Goal: Transaction & Acquisition: Book appointment/travel/reservation

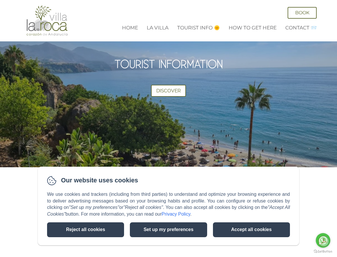
scroll to position [1301, 0]
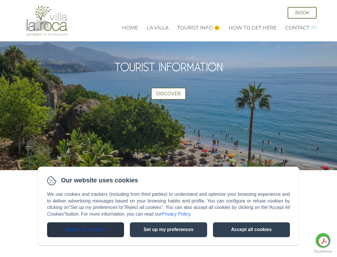
click at [87, 230] on button "Reject all cookies" at bounding box center [85, 229] width 77 height 15
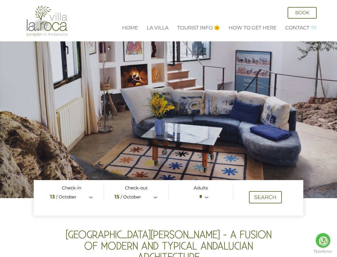
scroll to position [0, 0]
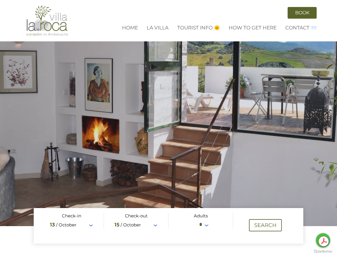
click at [312, 13] on link "Book" at bounding box center [302, 13] width 29 height 12
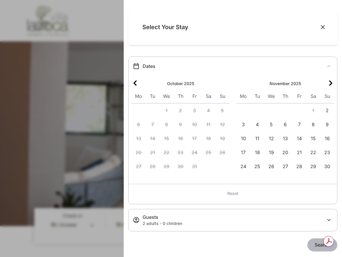
click at [329, 83] on icon "Next month" at bounding box center [330, 82] width 3 height 5
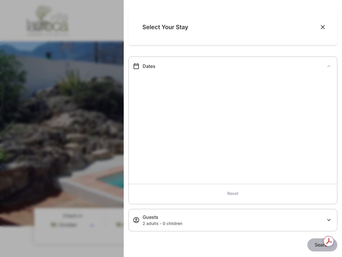
click at [324, 66] on div "Dates" at bounding box center [233, 65] width 208 height 9
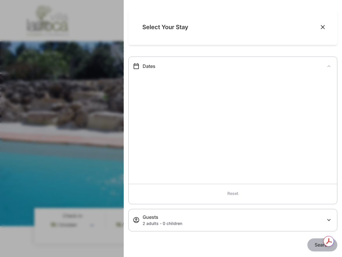
click at [321, 27] on icon "Close" at bounding box center [323, 27] width 4 height 4
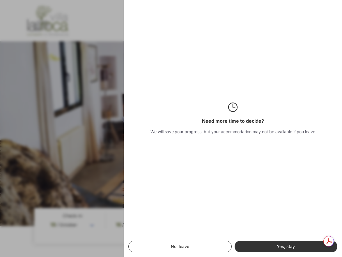
click at [284, 248] on button "Yes, stay" at bounding box center [285, 246] width 103 height 12
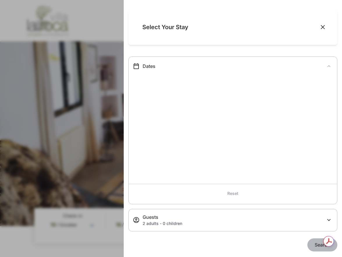
click at [211, 76] on section "booking_engine.accessibility.carousel_calendar" at bounding box center [233, 76] width 208 height 7
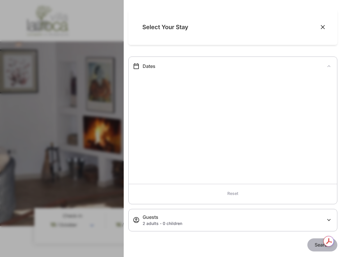
click at [150, 67] on div "Dates" at bounding box center [234, 66] width 183 height 7
click at [138, 65] on icon at bounding box center [136, 66] width 5 height 6
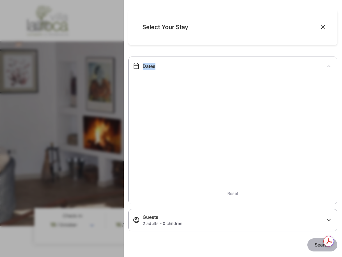
click at [195, 78] on section "booking_engine.accessibility.carousel_calendar" at bounding box center [233, 76] width 208 height 7
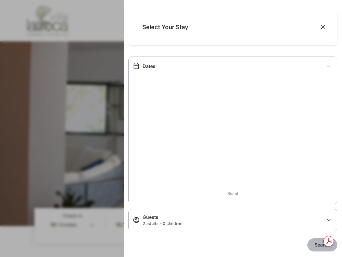
click at [320, 27] on icon "Close" at bounding box center [323, 27] width 6 height 6
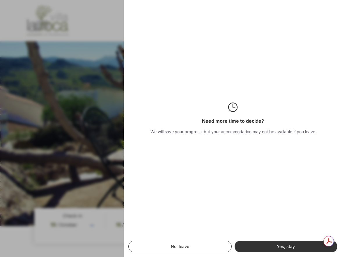
click at [165, 248] on button "No, leave" at bounding box center [179, 246] width 103 height 12
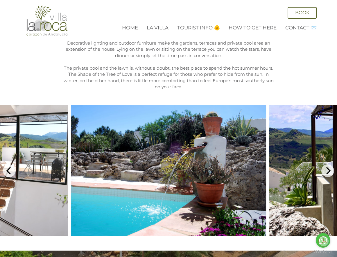
scroll to position [1049, 0]
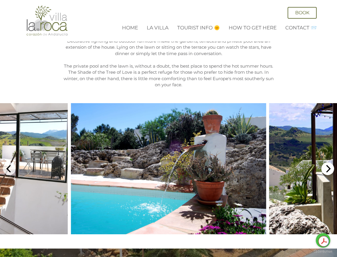
click at [329, 165] on icon "Next" at bounding box center [329, 169] width 5 height 8
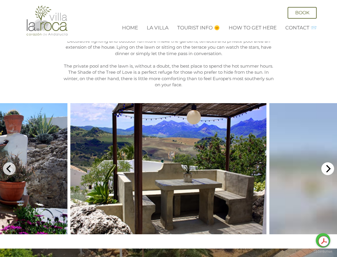
click at [329, 165] on icon "Next" at bounding box center [329, 169] width 5 height 8
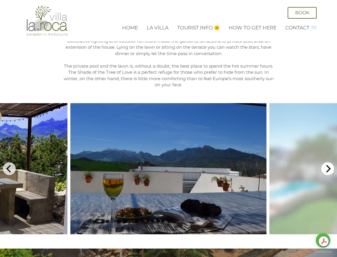
click at [329, 165] on icon "Next" at bounding box center [329, 169] width 5 height 8
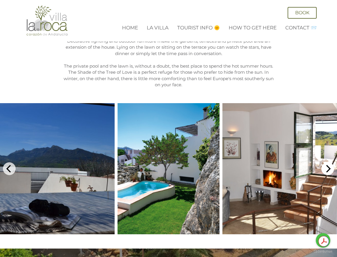
click at [329, 165] on icon "Next" at bounding box center [329, 169] width 5 height 8
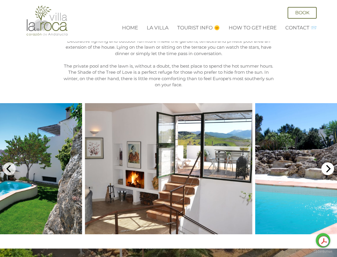
click at [329, 165] on icon "Next" at bounding box center [329, 169] width 5 height 8
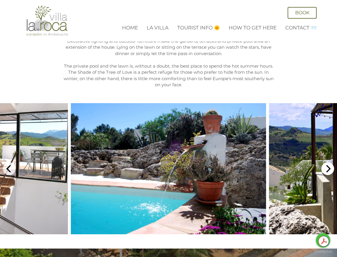
click at [329, 165] on icon "Next" at bounding box center [329, 169] width 5 height 8
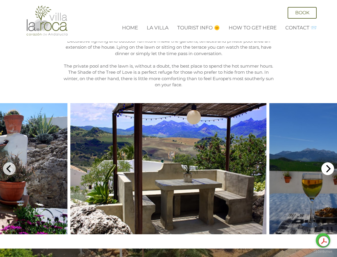
click at [329, 165] on icon "Next" at bounding box center [329, 169] width 5 height 8
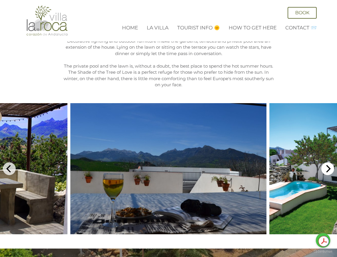
click at [329, 165] on icon "Next" at bounding box center [329, 169] width 5 height 8
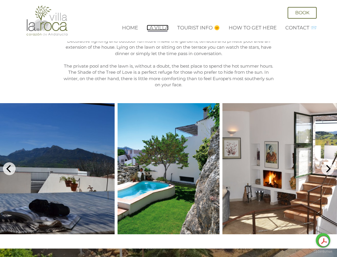
click at [158, 27] on link "La Villa" at bounding box center [158, 28] width 22 height 6
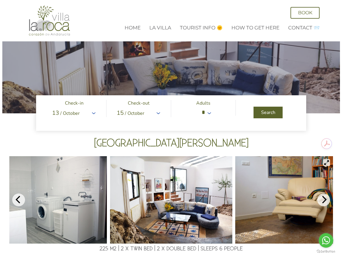
scroll to position [3, 0]
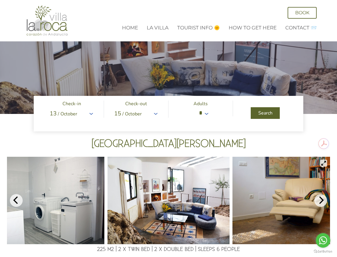
click at [91, 113] on span at bounding box center [169, 113] width 270 height 35
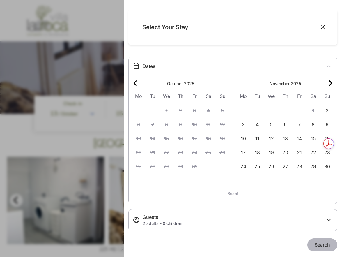
click at [329, 84] on icon "Next month" at bounding box center [330, 82] width 3 height 5
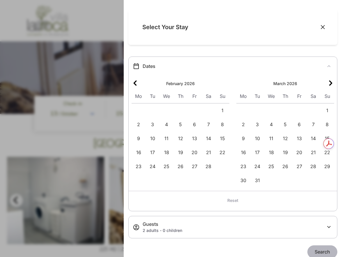
click at [329, 84] on icon "Next month" at bounding box center [330, 82] width 3 height 5
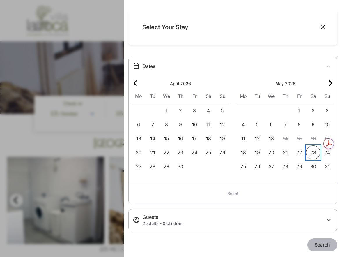
click at [310, 151] on span "23" at bounding box center [313, 152] width 14 height 14
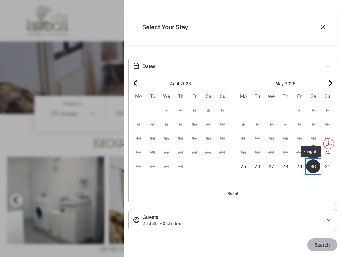
click at [311, 165] on span "30" at bounding box center [313, 166] width 14 height 14
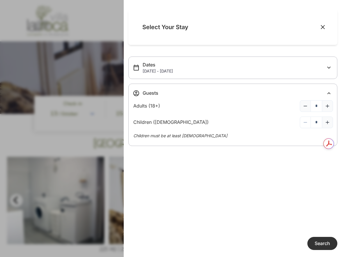
click at [321, 244] on span "Search" at bounding box center [321, 243] width 15 height 6
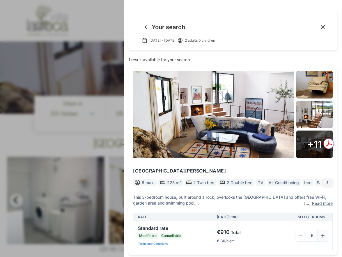
scroll to position [7, 0]
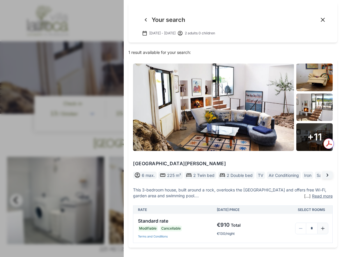
click at [199, 100] on img at bounding box center [213, 106] width 161 height 87
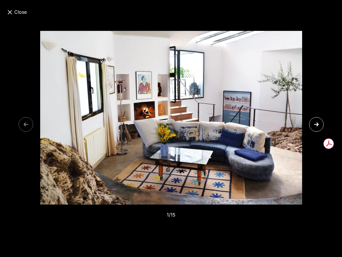
click at [317, 124] on icon at bounding box center [316, 124] width 9 height 9
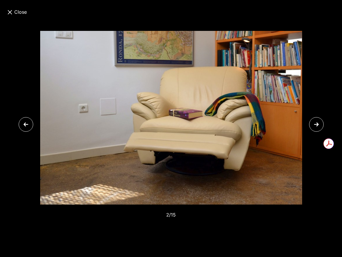
click at [317, 124] on icon at bounding box center [316, 124] width 9 height 9
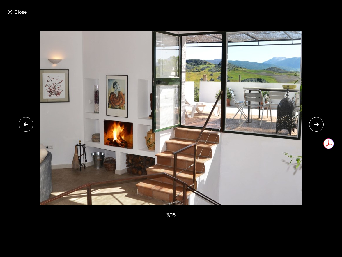
click at [317, 124] on icon at bounding box center [316, 124] width 9 height 9
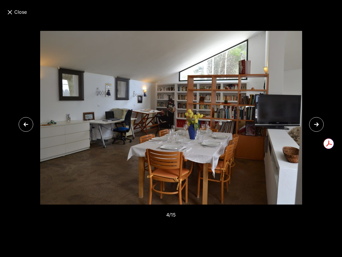
click at [317, 124] on icon at bounding box center [316, 124] width 9 height 9
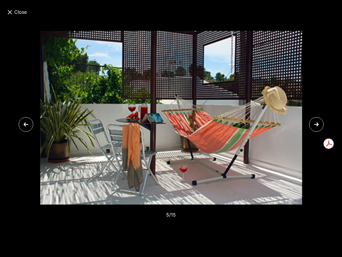
click at [22, 126] on icon at bounding box center [25, 124] width 9 height 9
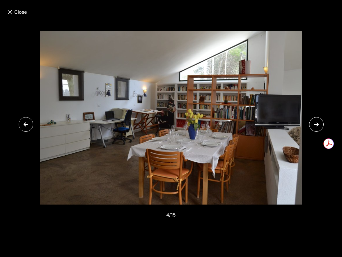
click at [315, 124] on icon at bounding box center [316, 124] width 5 height 4
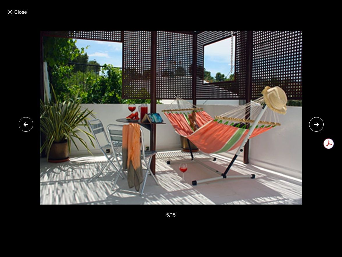
click at [315, 124] on icon at bounding box center [316, 124] width 5 height 4
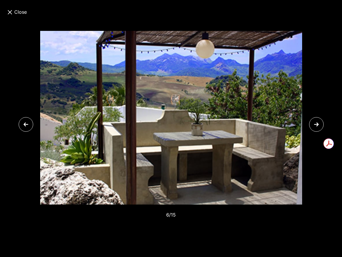
click at [315, 124] on icon at bounding box center [316, 124] width 5 height 4
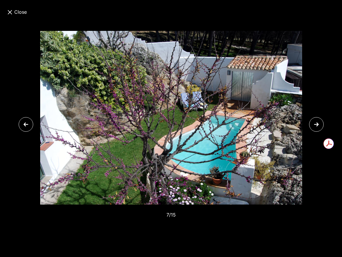
click at [315, 124] on icon at bounding box center [316, 124] width 5 height 4
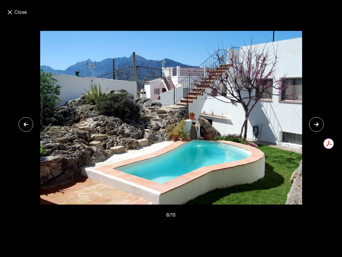
click at [315, 124] on icon at bounding box center [316, 124] width 5 height 4
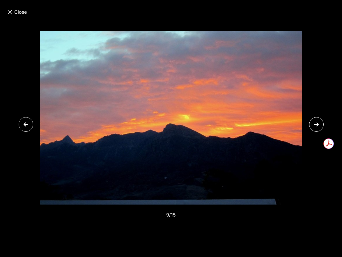
click at [315, 124] on icon at bounding box center [316, 124] width 5 height 4
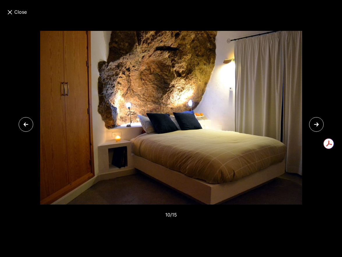
click at [315, 124] on icon at bounding box center [316, 124] width 5 height 4
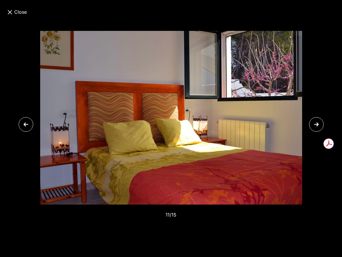
click at [315, 124] on icon at bounding box center [316, 124] width 5 height 4
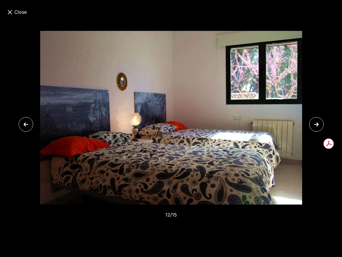
click at [317, 123] on icon at bounding box center [316, 124] width 5 height 4
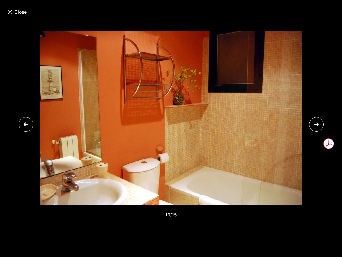
click at [317, 123] on icon at bounding box center [316, 124] width 5 height 4
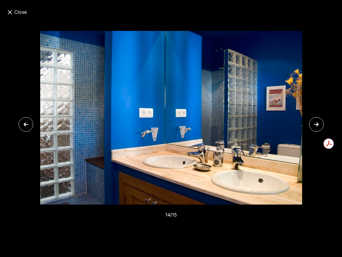
click at [317, 123] on icon at bounding box center [316, 124] width 5 height 4
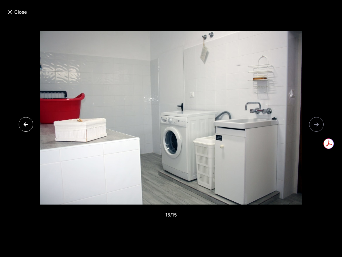
click at [317, 123] on icon at bounding box center [316, 124] width 5 height 4
click at [25, 125] on icon at bounding box center [25, 124] width 5 height 4
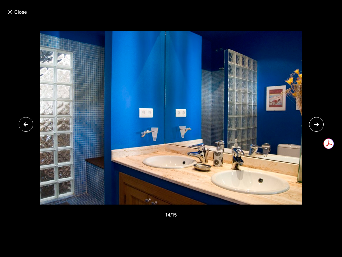
click at [25, 125] on icon at bounding box center [25, 124] width 5 height 4
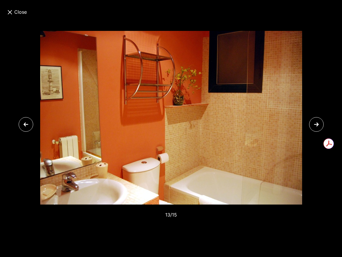
click at [25, 125] on icon at bounding box center [25, 124] width 5 height 4
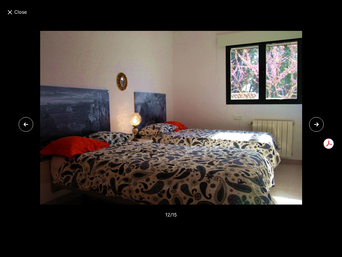
click at [25, 125] on icon at bounding box center [25, 124] width 5 height 4
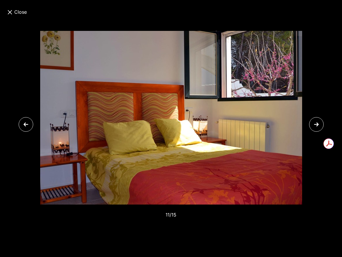
click at [25, 125] on icon at bounding box center [25, 124] width 5 height 4
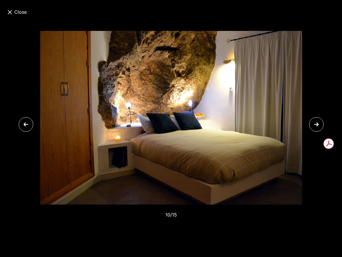
click at [25, 125] on icon at bounding box center [25, 124] width 5 height 4
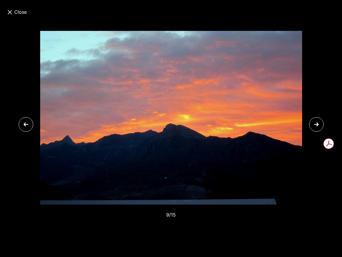
click at [25, 125] on icon at bounding box center [25, 124] width 5 height 4
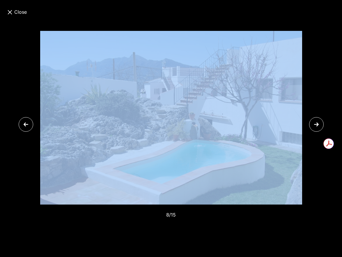
click at [25, 125] on icon at bounding box center [25, 124] width 5 height 4
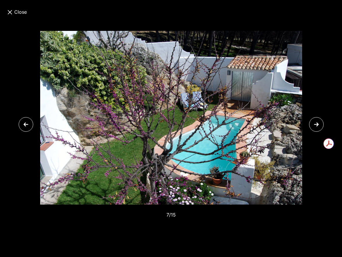
click at [25, 125] on icon at bounding box center [25, 124] width 5 height 4
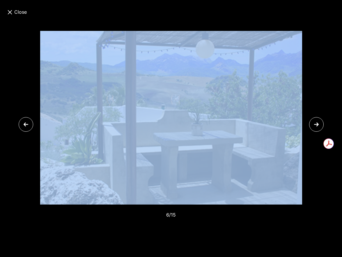
click at [25, 125] on icon at bounding box center [25, 124] width 5 height 4
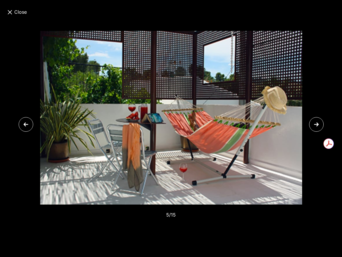
click at [25, 125] on icon at bounding box center [25, 124] width 5 height 4
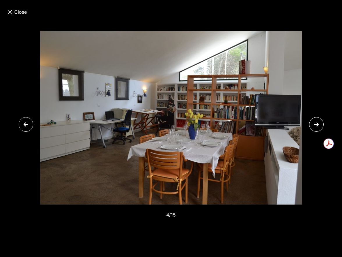
click at [25, 125] on icon at bounding box center [25, 124] width 5 height 4
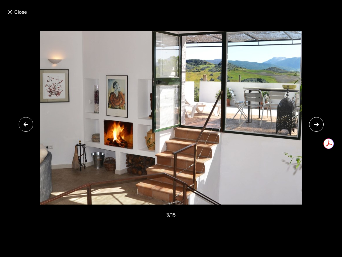
click at [25, 125] on icon at bounding box center [25, 124] width 5 height 4
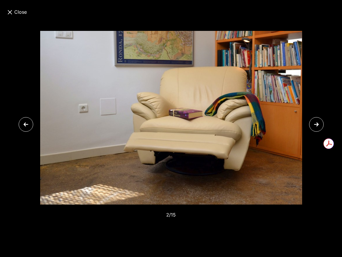
click at [25, 125] on icon at bounding box center [25, 124] width 5 height 4
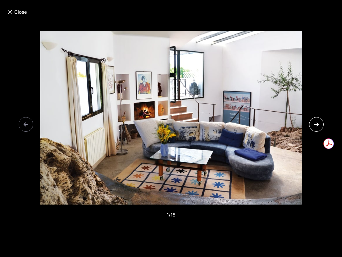
click at [8, 12] on icon at bounding box center [10, 12] width 6 height 6
